Goal: Information Seeking & Learning: Learn about a topic

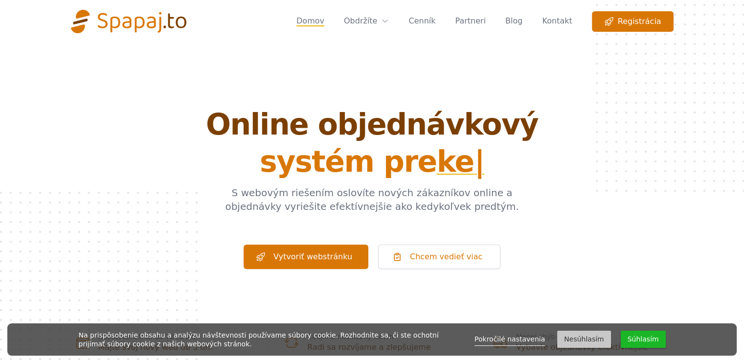
click at [597, 341] on button "Nesúhlasím" at bounding box center [583, 339] width 53 height 17
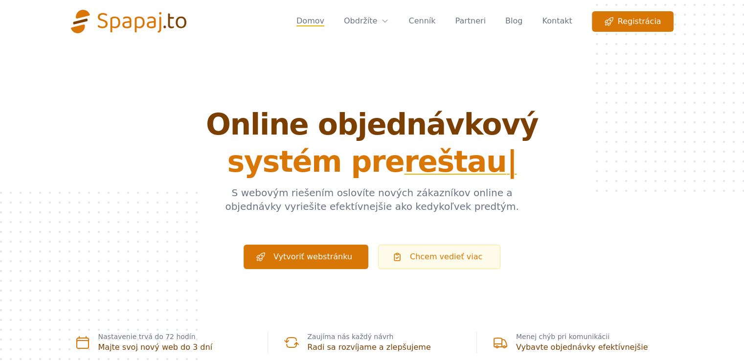
click at [460, 257] on link "Chcem vedieť viac" at bounding box center [439, 257] width 122 height 24
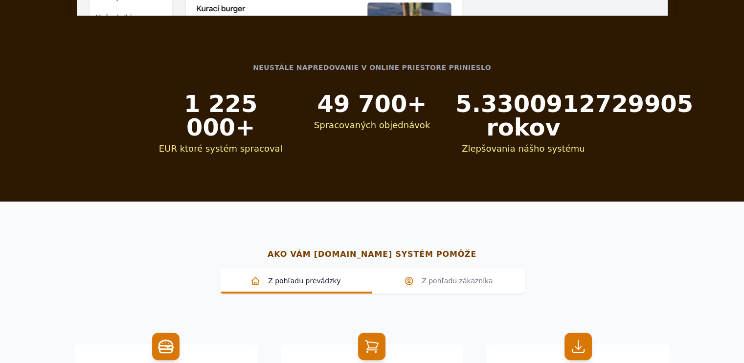
scroll to position [756, 0]
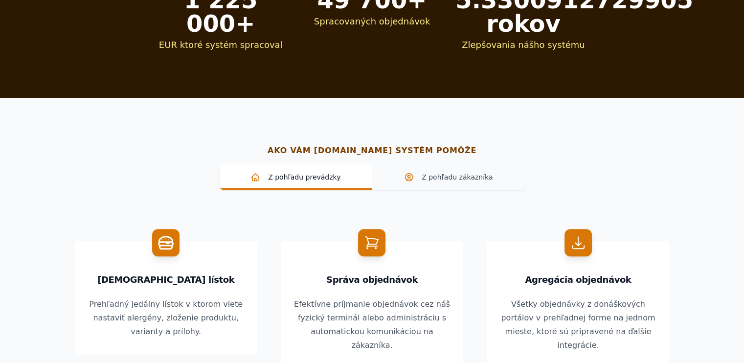
click at [458, 181] on span "Z pohľadu zákazníka" at bounding box center [448, 177] width 137 height 10
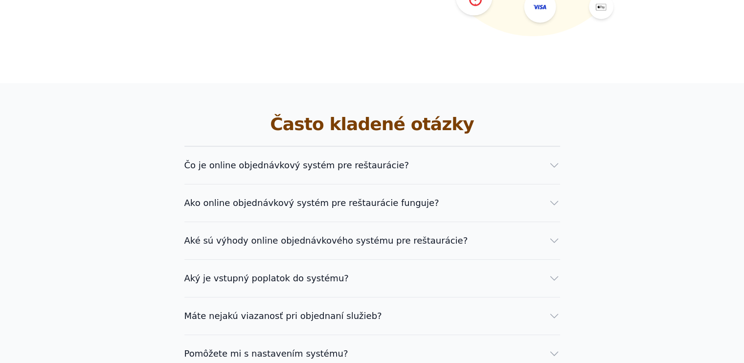
scroll to position [1734, 0]
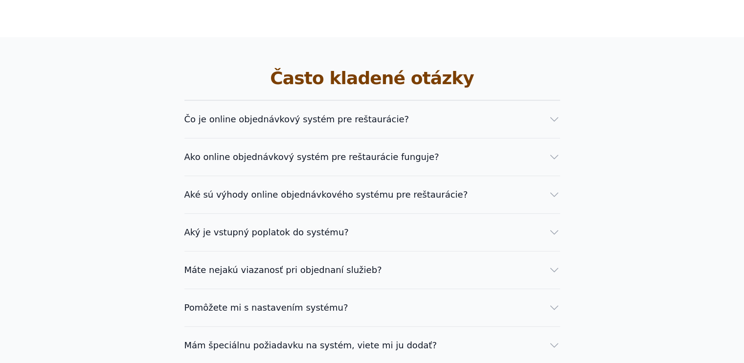
click at [546, 112] on button "Čo je online objednávkový systém pre reštaurácie?" at bounding box center [372, 119] width 376 height 14
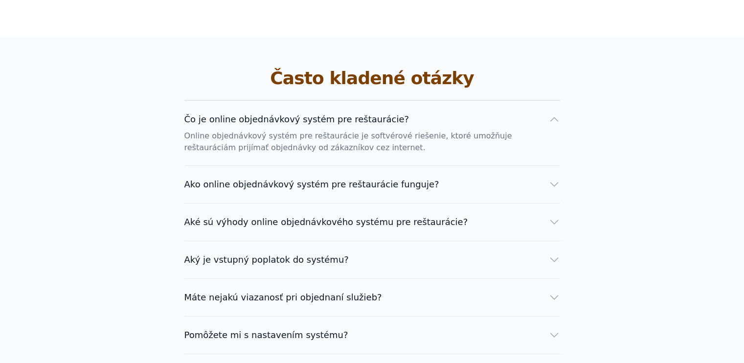
click at [546, 112] on button "Čo je online objednávkový systém pre reštaurácie?" at bounding box center [372, 119] width 376 height 14
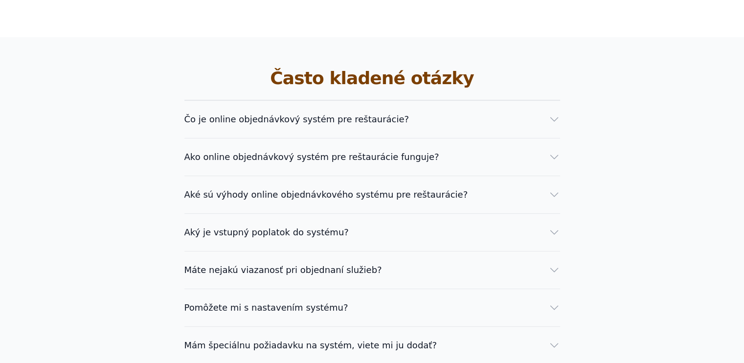
click at [557, 151] on icon "button" at bounding box center [554, 157] width 12 height 12
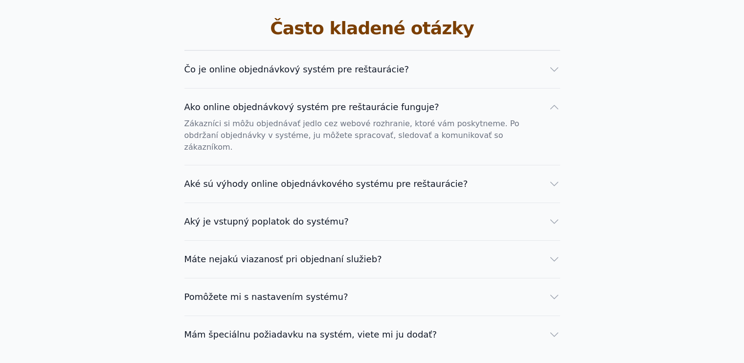
scroll to position [1881, 0]
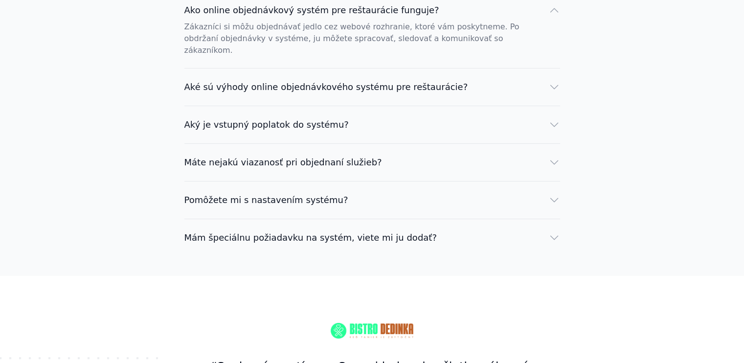
click at [549, 119] on icon "button" at bounding box center [554, 125] width 12 height 12
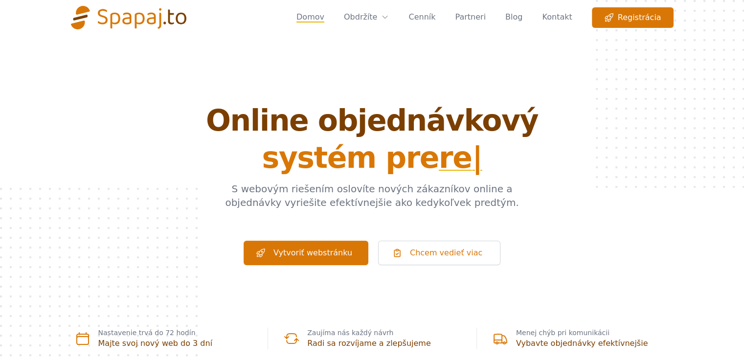
scroll to position [0, 0]
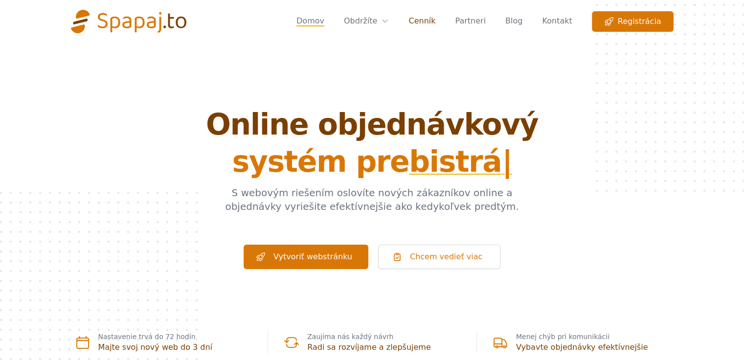
click at [424, 25] on link "Cenník" at bounding box center [421, 21] width 27 height 21
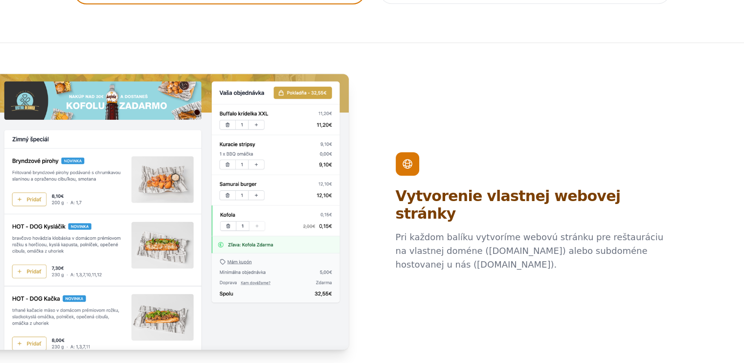
scroll to position [440, 0]
